Goal: Find specific page/section: Find specific page/section

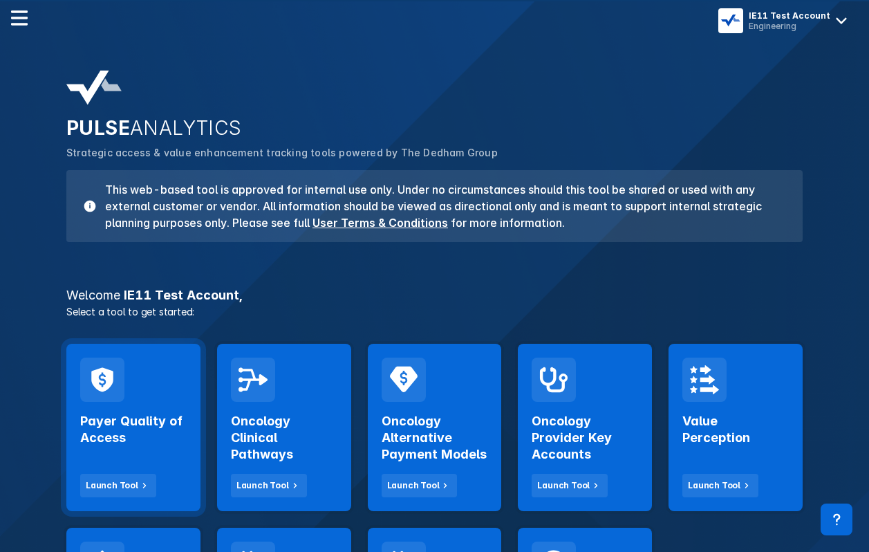
click at [160, 388] on div "Payer Quality of Access Launch Tool" at bounding box center [133, 427] width 134 height 167
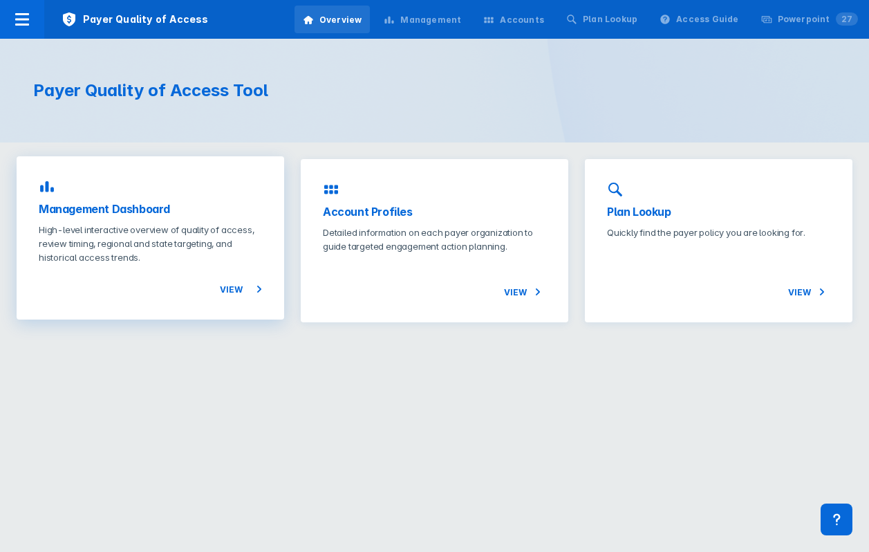
click at [183, 246] on p "High-level interactive overview of quality of access, review timing, regional a…" at bounding box center [150, 243] width 223 height 41
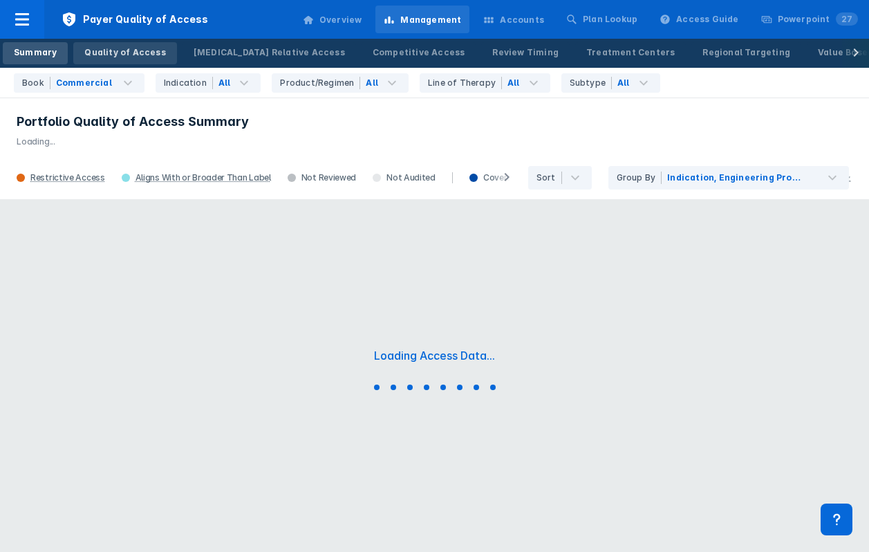
click at [141, 53] on div "Quality of Access" at bounding box center [124, 52] width 81 height 12
